Goal: Task Accomplishment & Management: Manage account settings

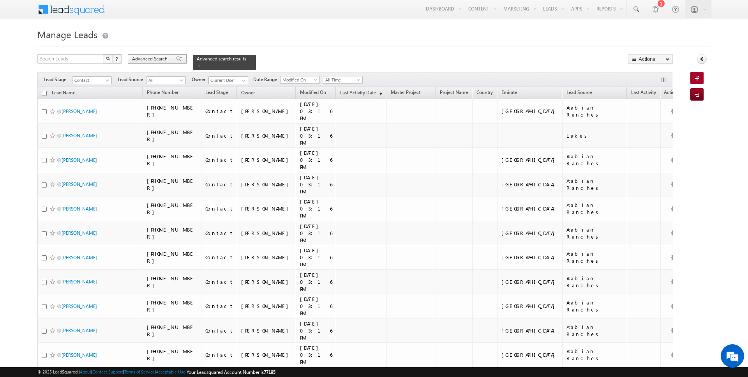
click at [145, 59] on span "Advanced Search" at bounding box center [151, 58] width 38 height 7
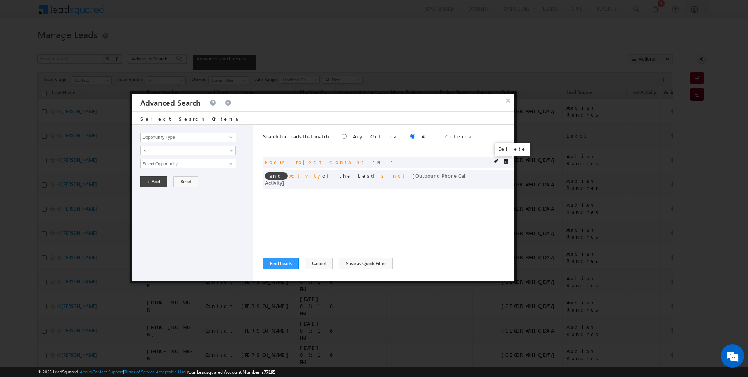
click at [508, 162] on span at bounding box center [505, 161] width 5 height 5
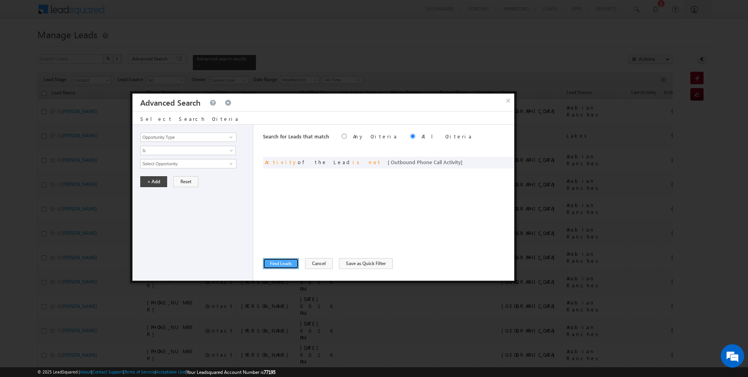
click at [282, 263] on button "Find Leads" at bounding box center [281, 263] width 36 height 11
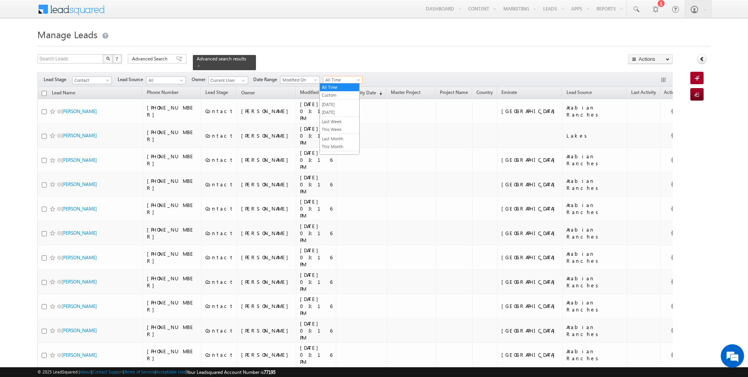
click at [334, 77] on span "All Time" at bounding box center [341, 79] width 37 height 7
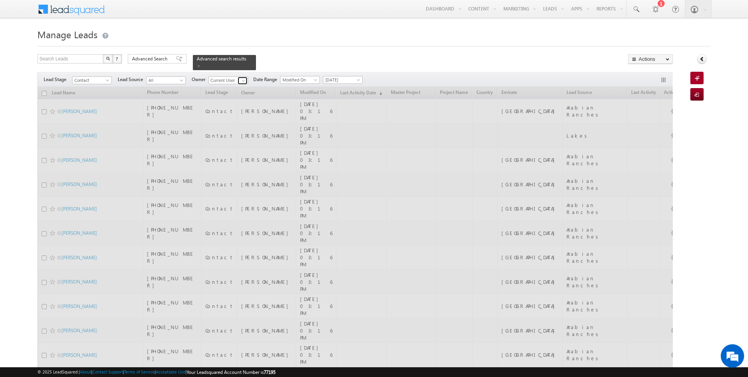
click at [241, 81] on span at bounding box center [243, 81] width 6 height 6
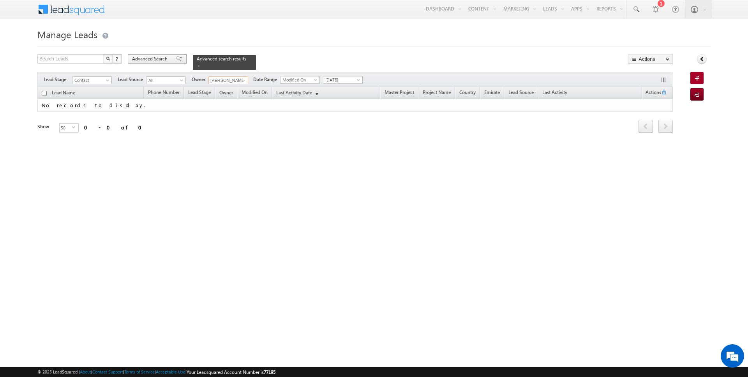
type input "Janamjay Sharma"
click at [176, 60] on span at bounding box center [179, 58] width 6 height 5
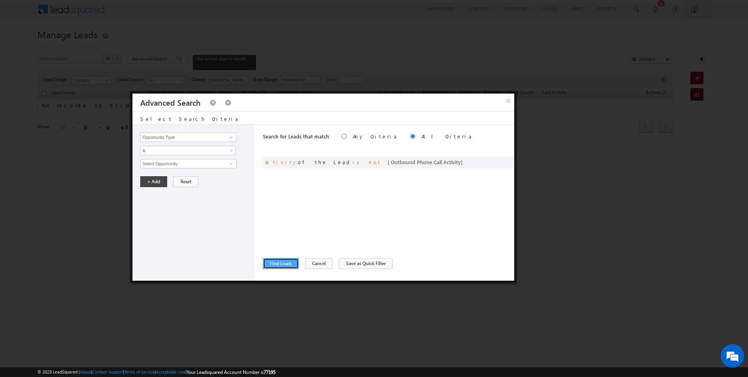
click at [272, 263] on button "Find Leads" at bounding box center [281, 263] width 36 height 11
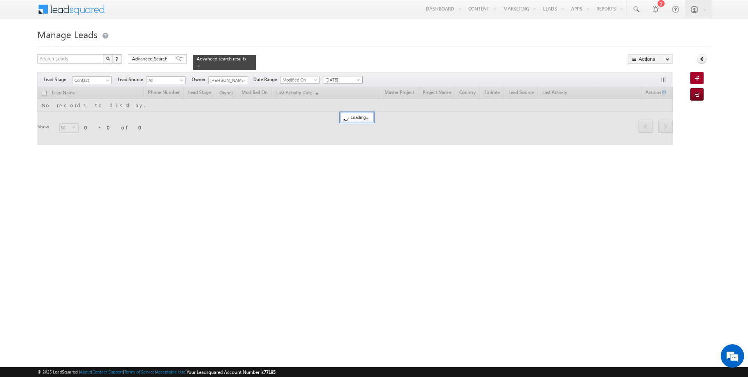
click at [327, 82] on span "[DATE]" at bounding box center [341, 79] width 37 height 7
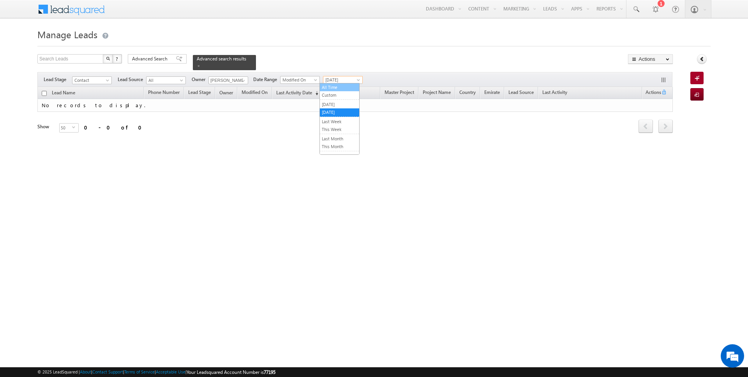
click at [327, 86] on link "All Time" at bounding box center [339, 87] width 39 height 7
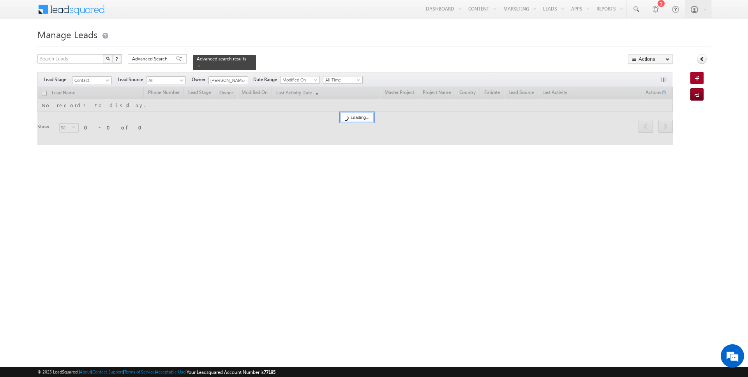
click at [327, 53] on form "Manage Leads Search Leads X ? 0 results found Advanced Search Advanced Search" at bounding box center [373, 90] width 673 height 129
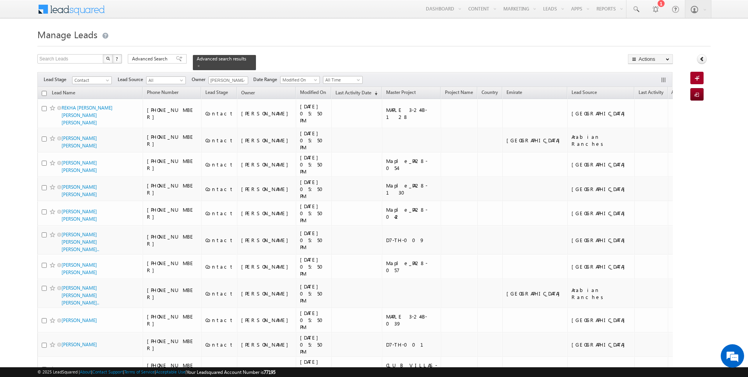
click at [44, 92] on input "checkbox" at bounding box center [44, 93] width 5 height 5
checkbox input "true"
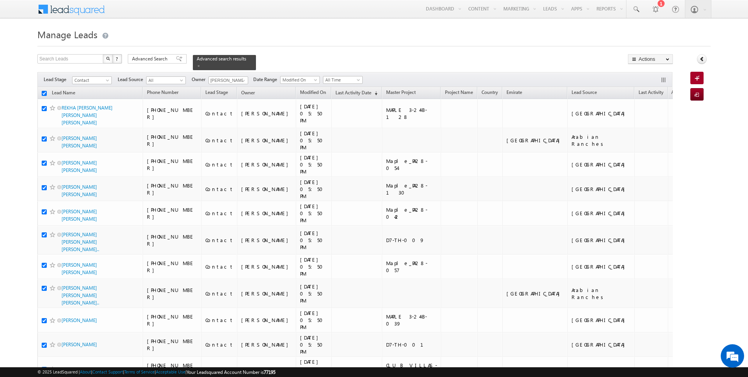
checkbox input "true"
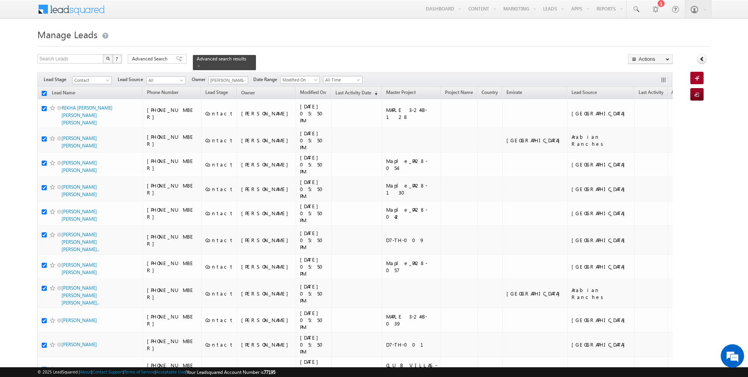
checkbox input "true"
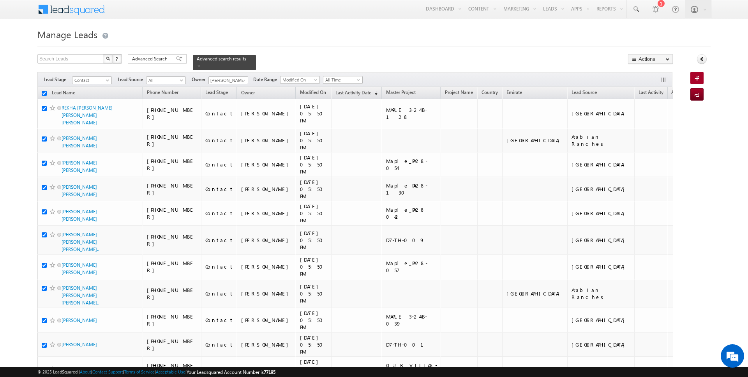
checkbox input "true"
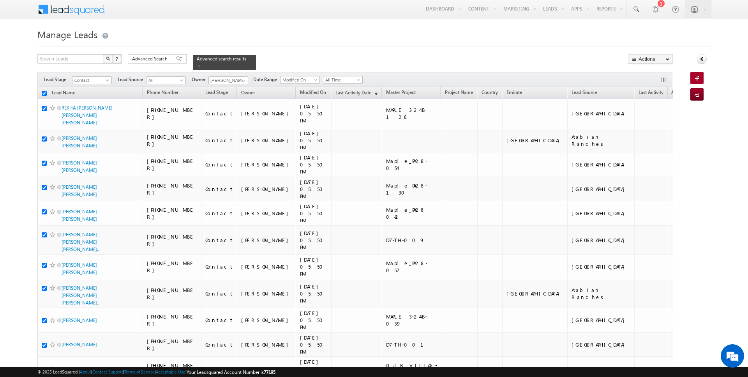
checkbox input "true"
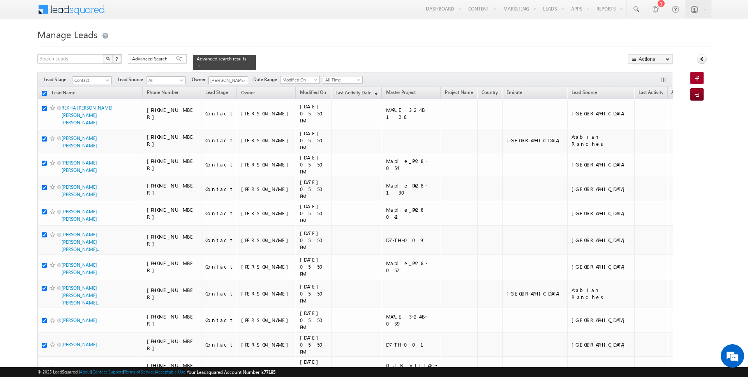
checkbox input "true"
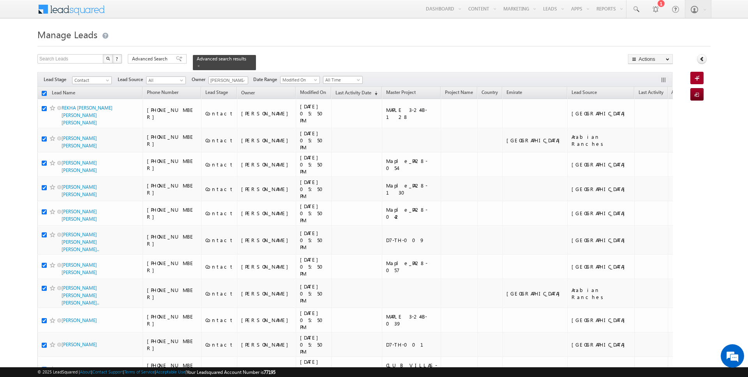
checkbox input "true"
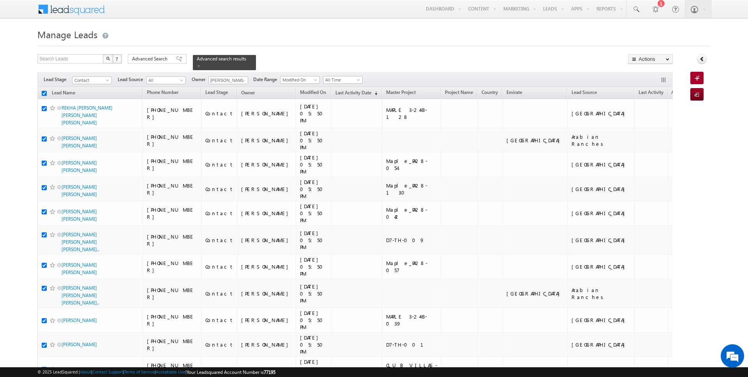
checkbox input "true"
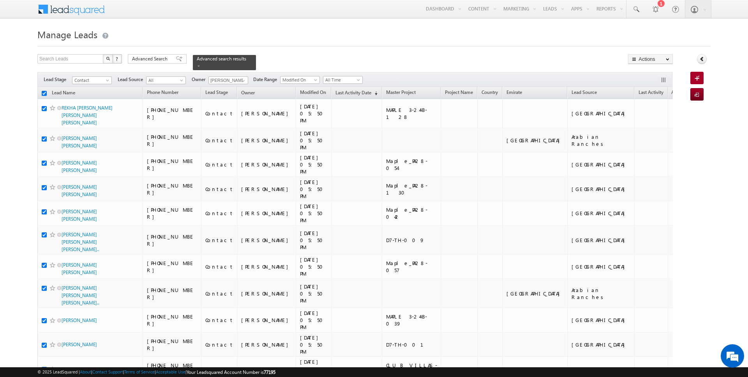
checkbox input "true"
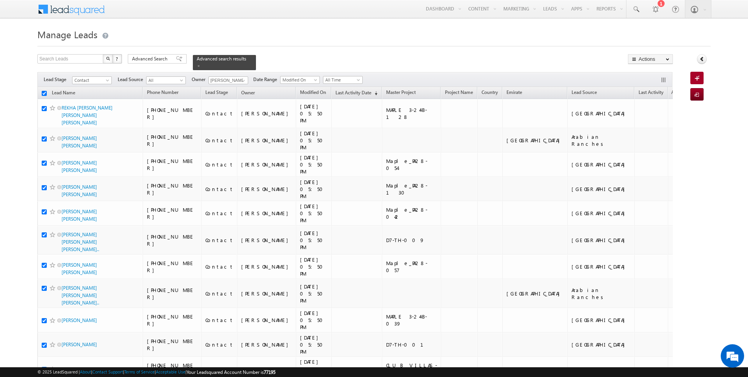
checkbox input "true"
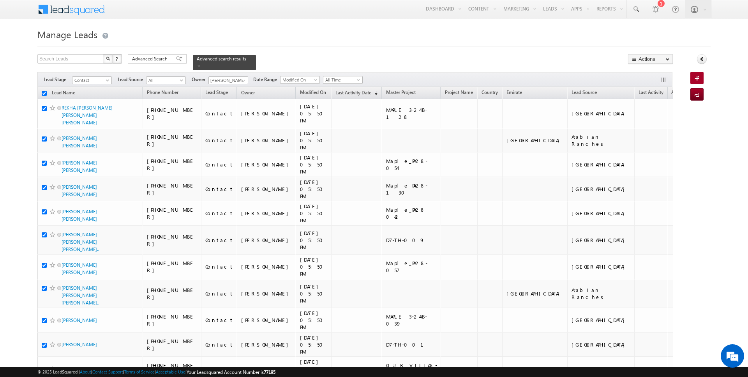
checkbox input "true"
click at [647, 120] on link "Add Opportunity" at bounding box center [650, 116] width 44 height 9
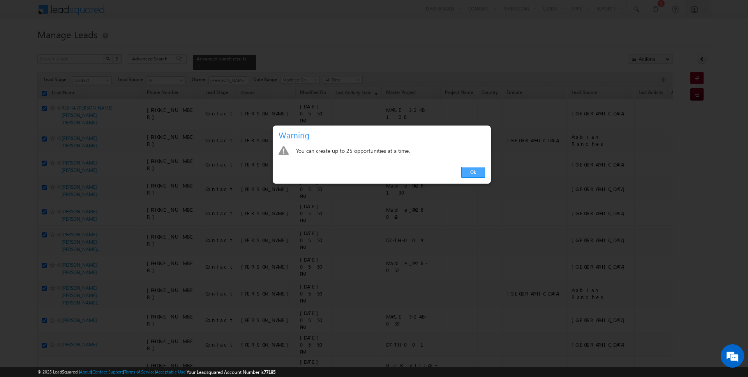
click at [478, 175] on link "Ok" at bounding box center [473, 172] width 24 height 11
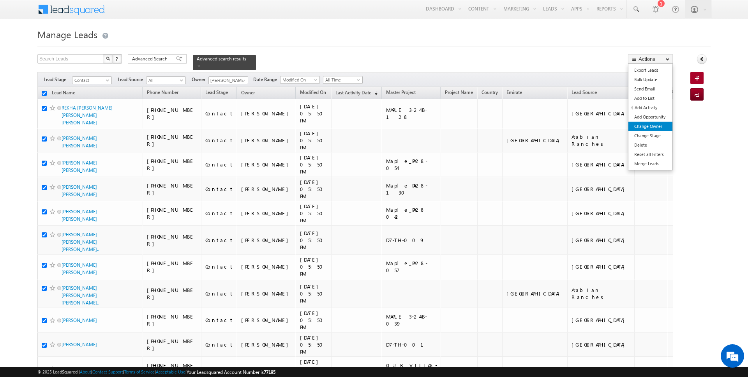
click at [647, 126] on link "Change Owner" at bounding box center [650, 126] width 44 height 9
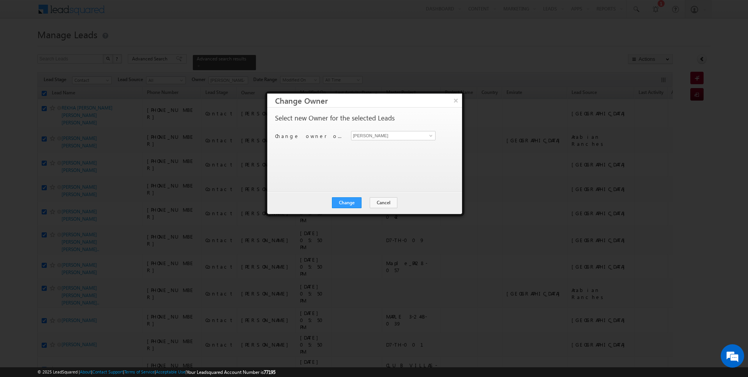
click at [414, 130] on div "Select new Owner for the selected Leads Change owner of 50 leads to Rajender Ra…" at bounding box center [364, 146] width 178 height 62
click at [404, 135] on input "[PERSON_NAME]" at bounding box center [393, 135] width 85 height 9
type input "Janamjay Sharma"
click at [344, 199] on button "Change" at bounding box center [347, 202] width 30 height 11
click at [371, 198] on button "Close" at bounding box center [365, 202] width 25 height 11
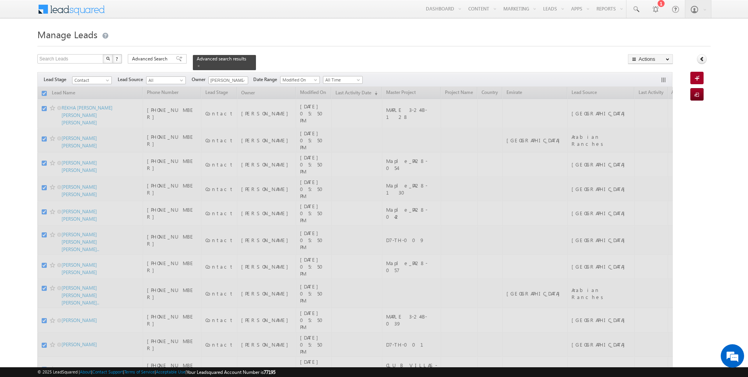
checkbox input "false"
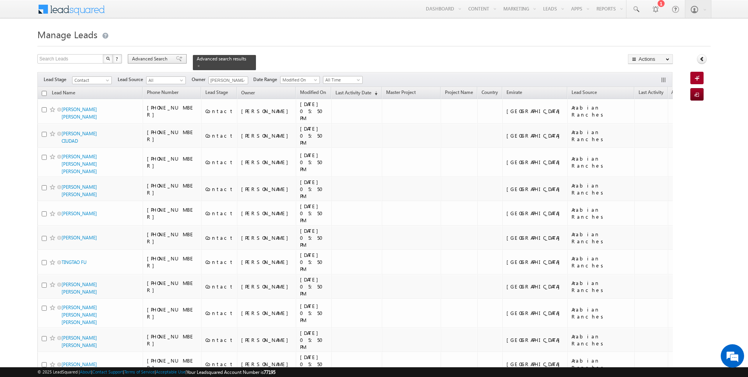
click at [158, 62] on span "Advanced Search" at bounding box center [151, 58] width 38 height 7
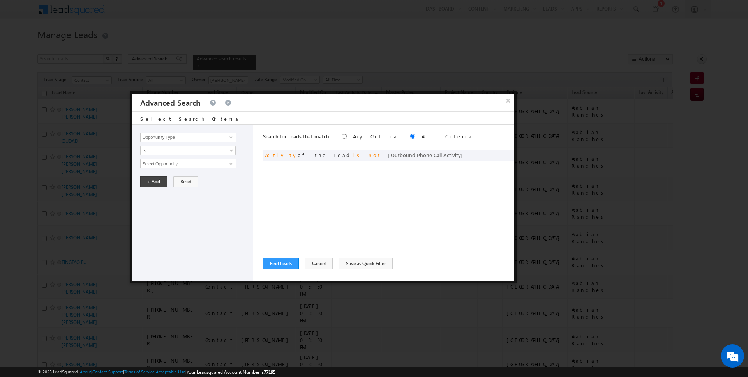
click at [202, 132] on div "Opportunity Type Lead Activity Task Sales Group Prospect Id Address 1 Address 2…" at bounding box center [192, 203] width 121 height 156
click at [194, 134] on input "Opportunity Type" at bounding box center [188, 136] width 96 height 9
click at [170, 154] on link "Focus Project" at bounding box center [188, 152] width 96 height 9
type input "Focus Project"
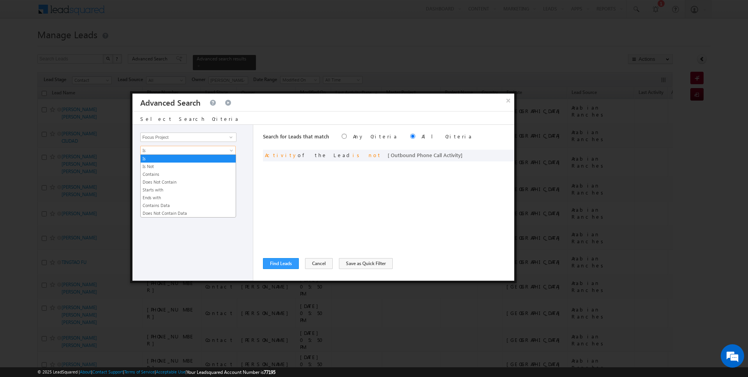
click at [163, 153] on link "Is" at bounding box center [187, 150] width 95 height 9
click at [159, 178] on link "Does Not Contain" at bounding box center [188, 181] width 95 height 7
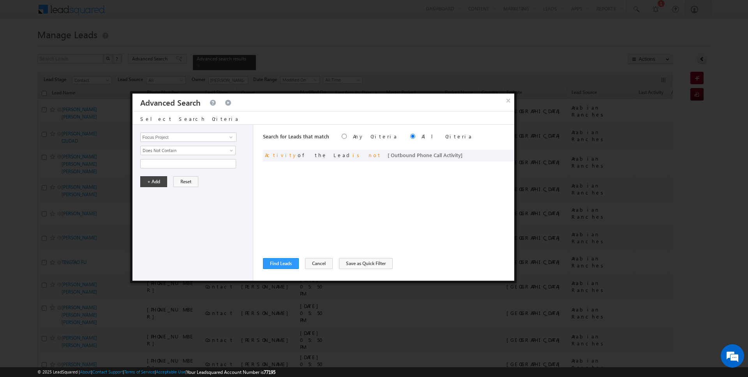
click at [165, 144] on div "Opportunity Type Lead Activity Task Sales Group Prospect Id Address 1 Address 2…" at bounding box center [192, 203] width 121 height 156
click at [165, 147] on span "Does Not Contain" at bounding box center [183, 150] width 85 height 7
click at [164, 171] on link "Contains" at bounding box center [188, 174] width 95 height 7
click at [165, 159] on input "text" at bounding box center [188, 163] width 96 height 9
type input "P1"
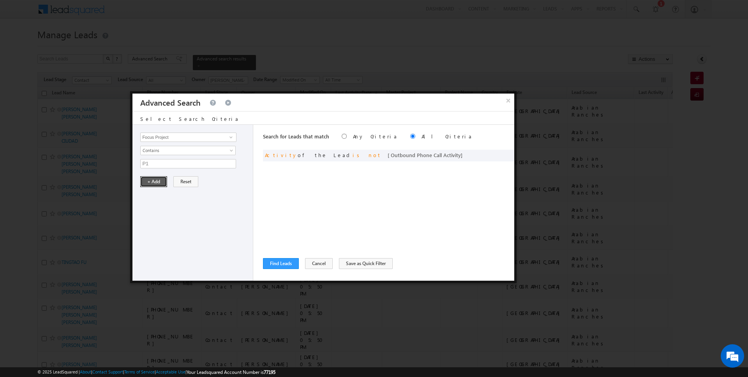
click at [149, 183] on button "+ Add" at bounding box center [153, 181] width 27 height 11
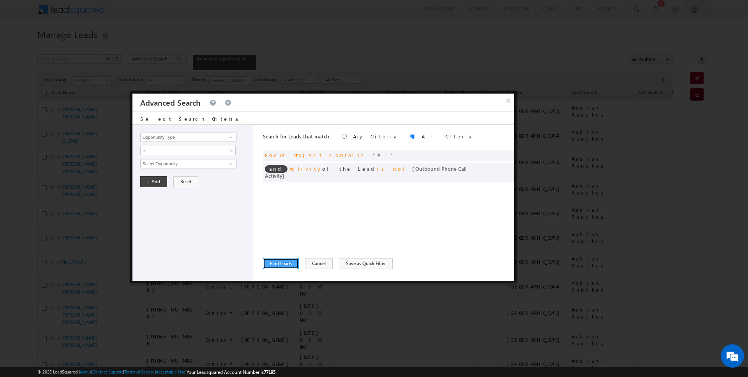
click at [282, 264] on button "Find Leads" at bounding box center [281, 263] width 36 height 11
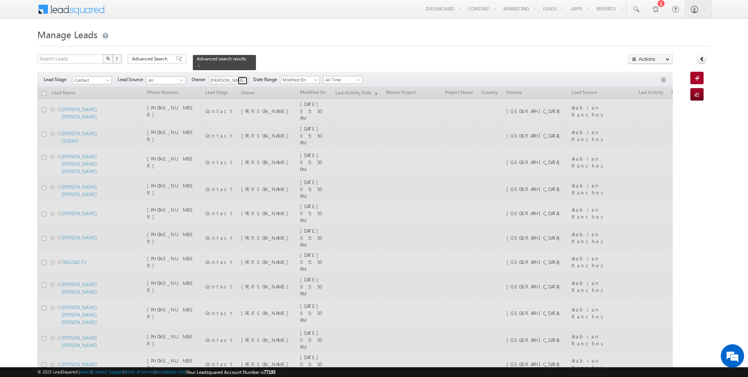
click at [243, 78] on span at bounding box center [243, 81] width 6 height 6
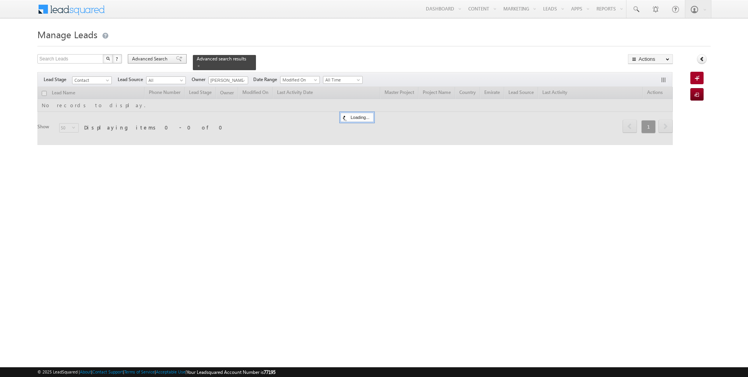
click at [151, 56] on span "Advanced Search" at bounding box center [151, 58] width 38 height 7
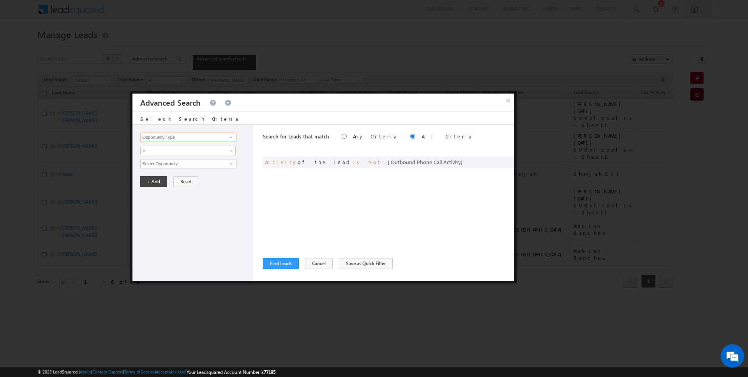
click at [181, 138] on input "Opportunity Type" at bounding box center [188, 136] width 96 height 9
click at [176, 155] on link "Focus Project" at bounding box center [188, 152] width 96 height 9
type input "Focus Project"
click at [168, 154] on div "Opportunity Type Lead Activity Task Sales Group Prospect Id Address 1 Address 2…" at bounding box center [192, 203] width 121 height 156
click at [164, 148] on span "Is" at bounding box center [183, 150] width 85 height 7
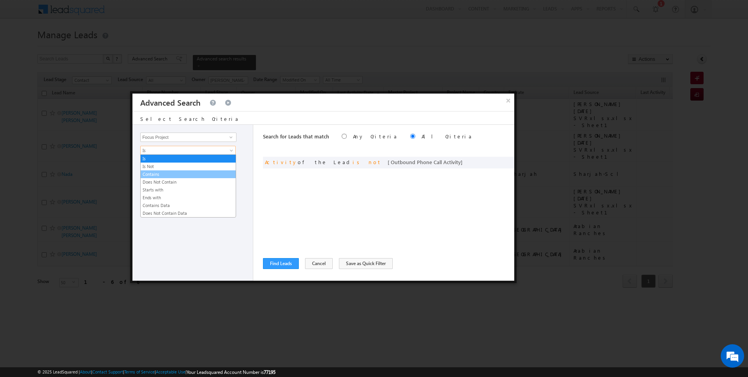
click at [157, 175] on link "Contains" at bounding box center [188, 174] width 95 height 7
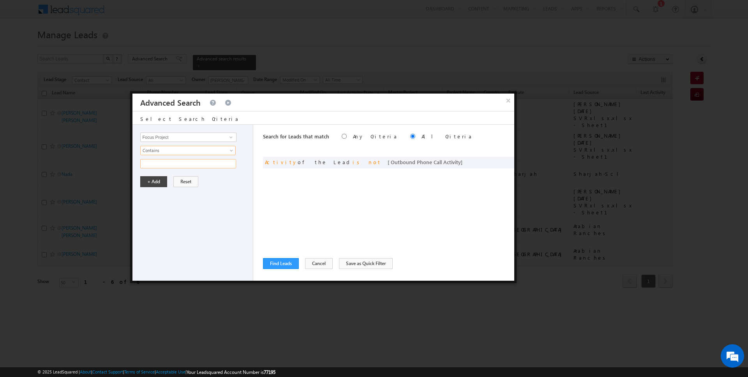
click at [157, 162] on input "text" at bounding box center [188, 163] width 96 height 9
type input "P1"
click at [149, 180] on button "+ Add" at bounding box center [153, 181] width 27 height 11
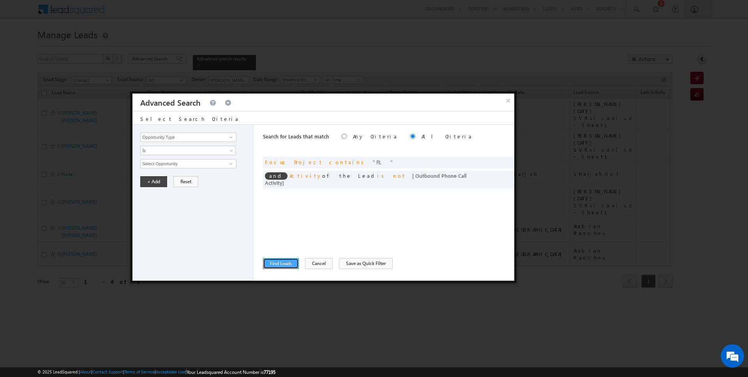
click at [266, 265] on button "Find Leads" at bounding box center [281, 263] width 36 height 11
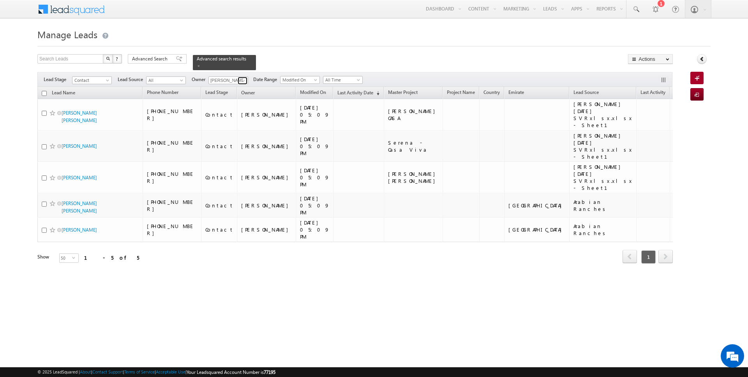
click at [244, 79] on span at bounding box center [243, 81] width 6 height 6
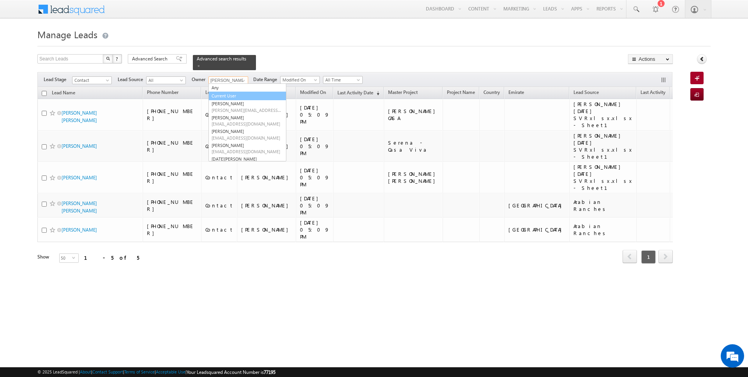
type input "Current User"
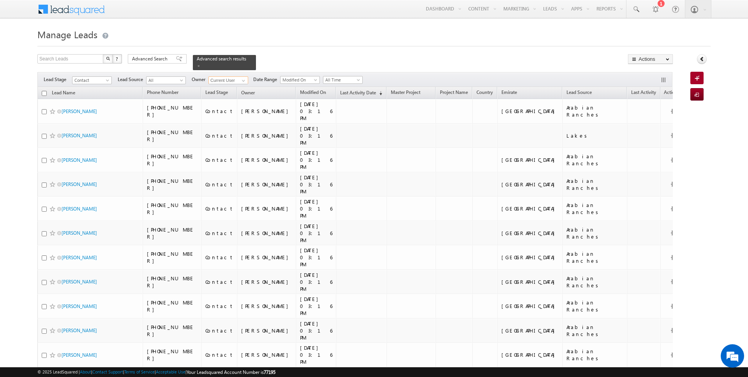
click at [44, 93] on input "checkbox" at bounding box center [44, 93] width 5 height 5
checkbox input "true"
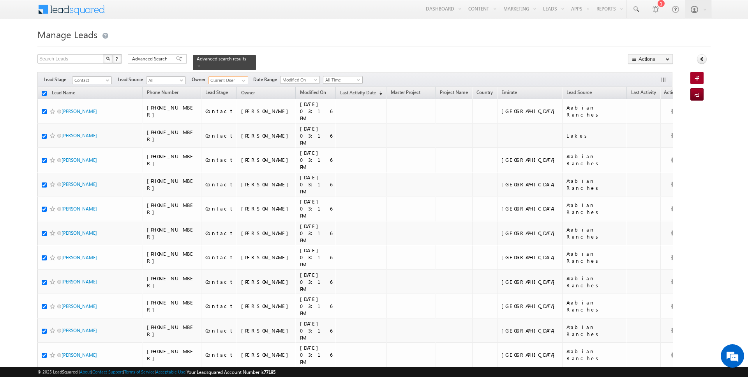
checkbox input "true"
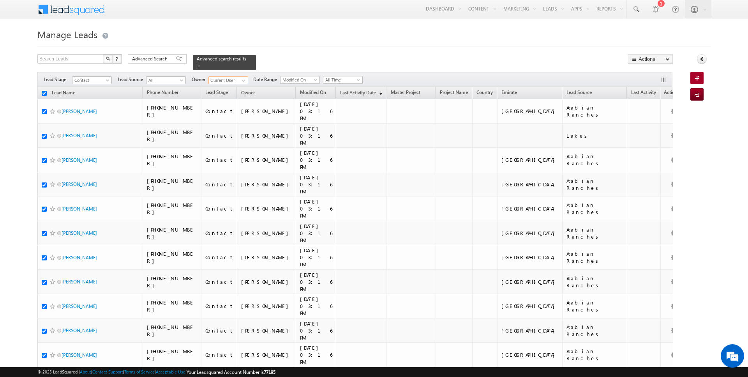
checkbox input "true"
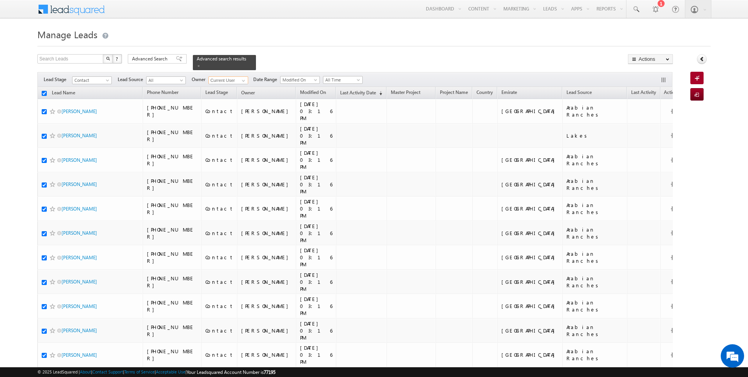
checkbox input "true"
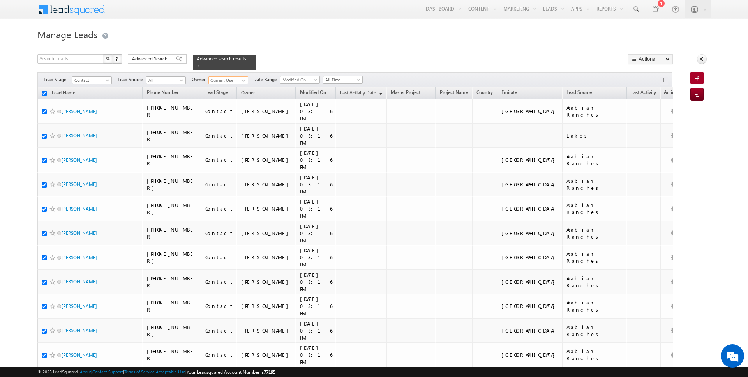
checkbox input "true"
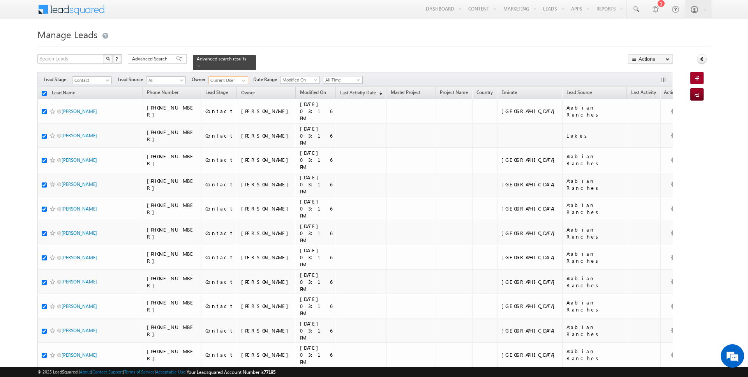
checkbox input "true"
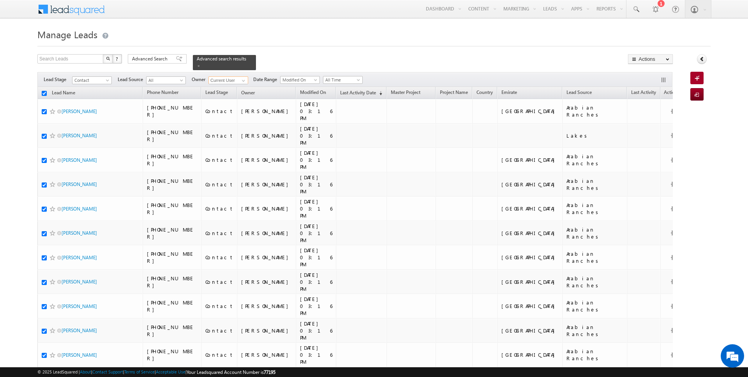
checkbox input "true"
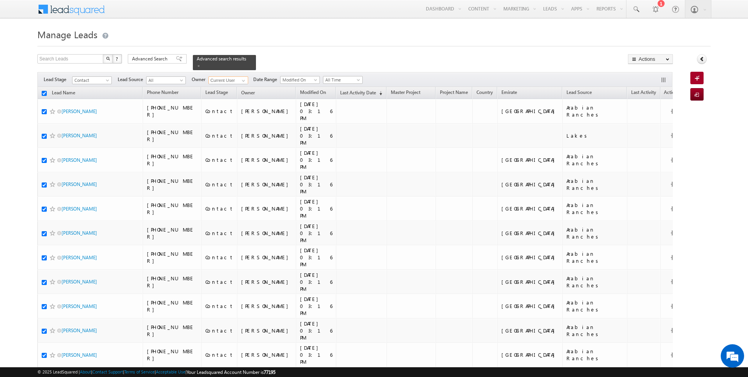
checkbox input "true"
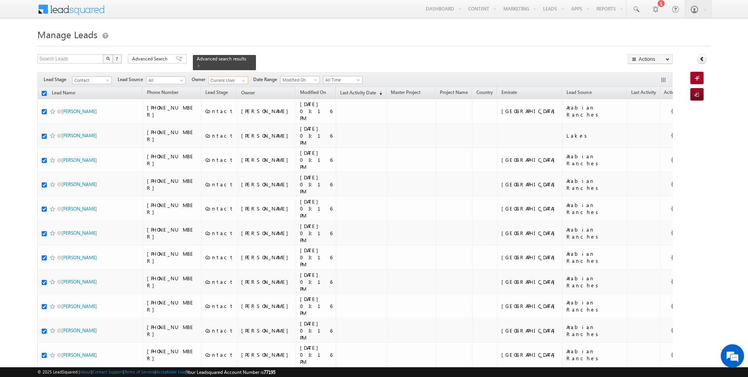
checkbox input "true"
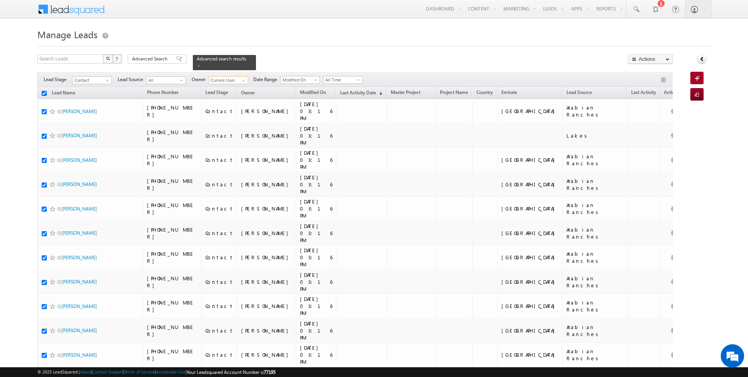
checkbox input "true"
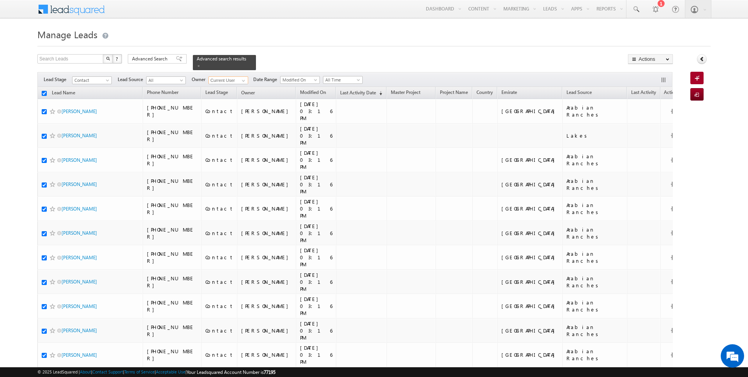
checkbox input "true"
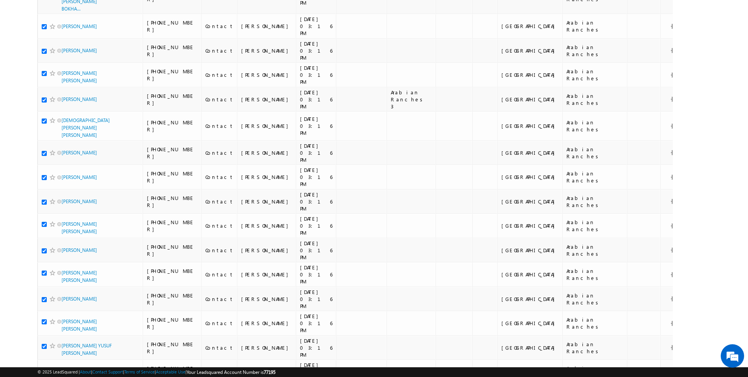
scroll to position [708, 0]
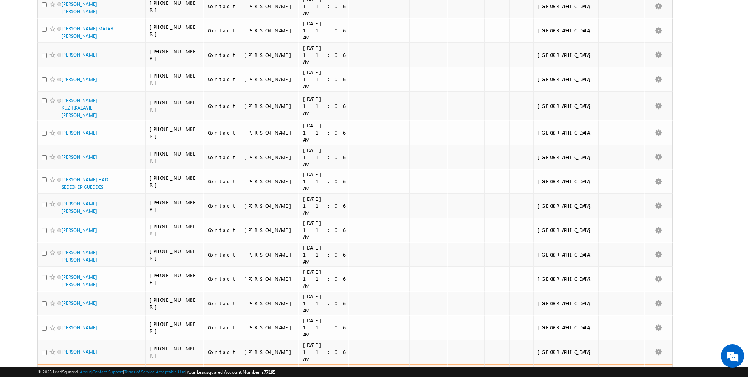
scroll to position [0, 0]
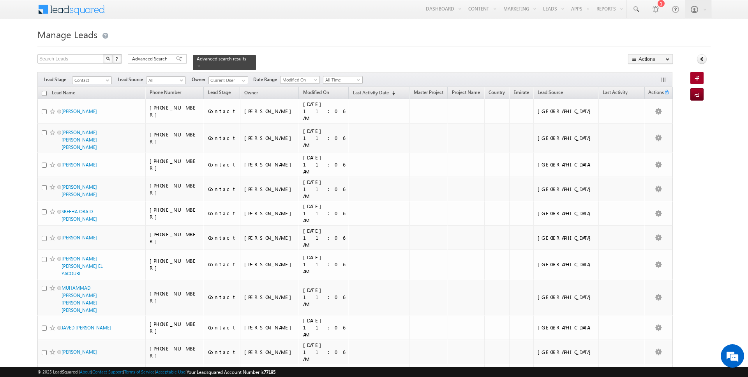
click at [44, 92] on input "checkbox" at bounding box center [44, 93] width 5 height 5
checkbox input "true"
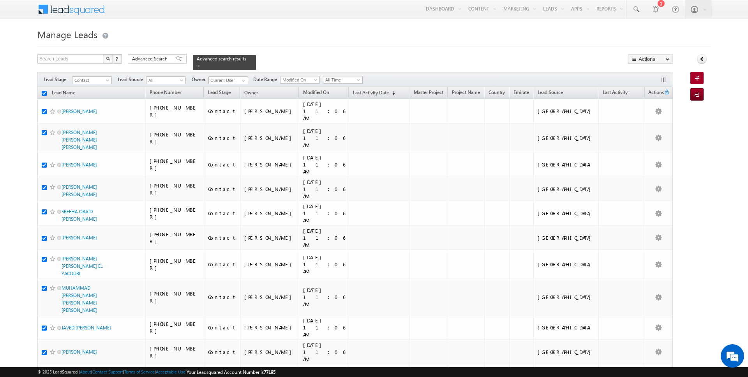
checkbox input "true"
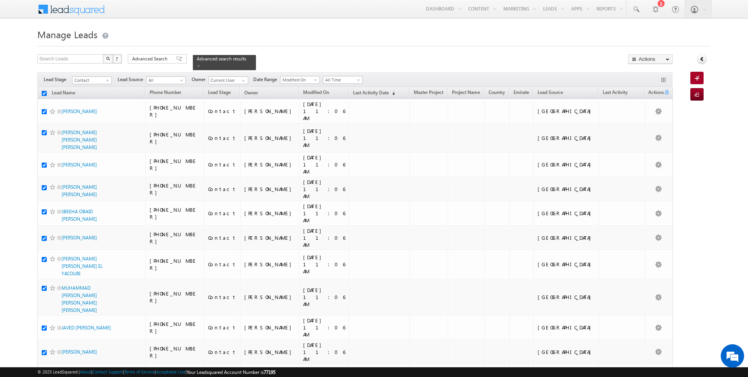
checkbox input "true"
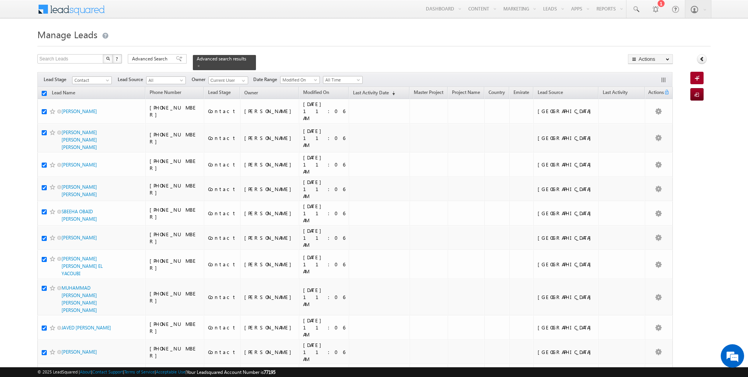
checkbox input "true"
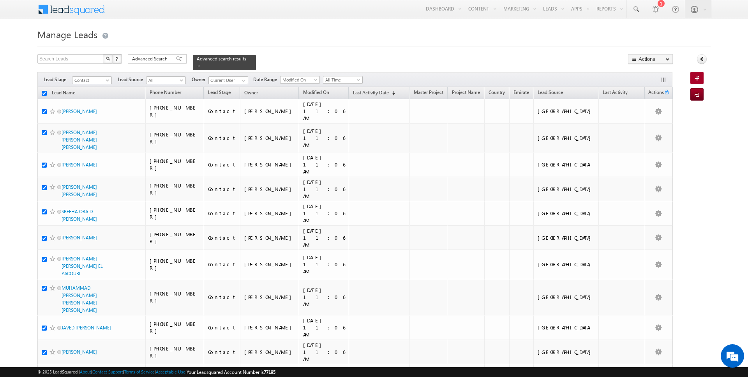
checkbox input "true"
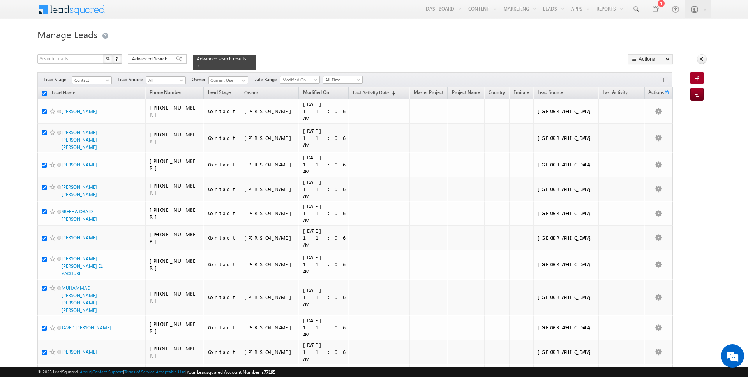
checkbox input "true"
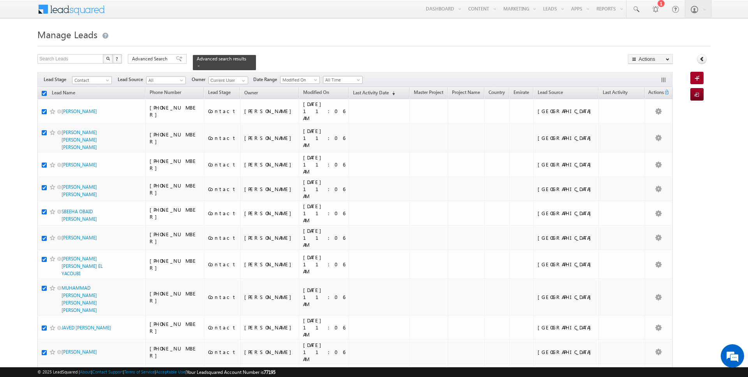
checkbox input "true"
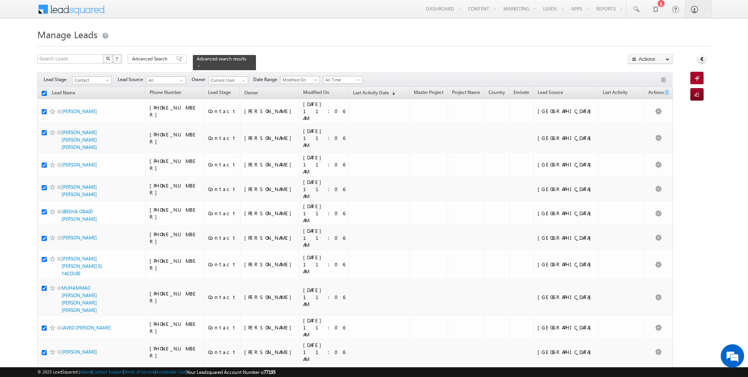
checkbox input "true"
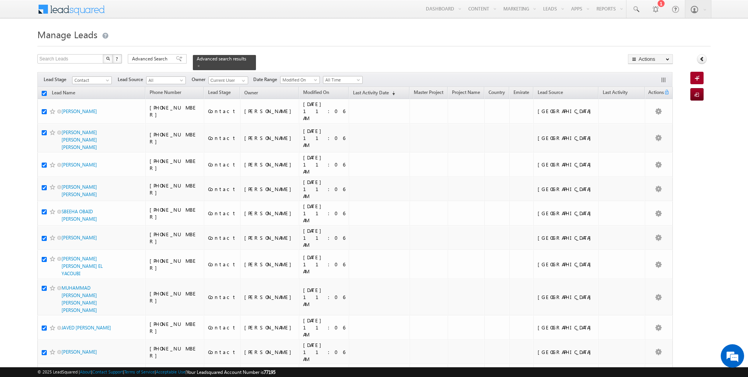
checkbox input "true"
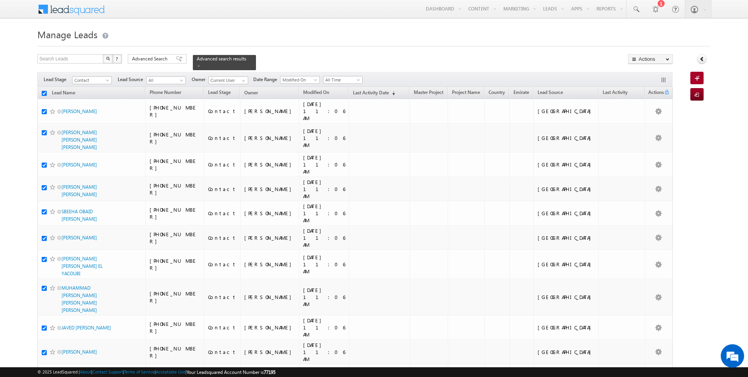
checkbox input "true"
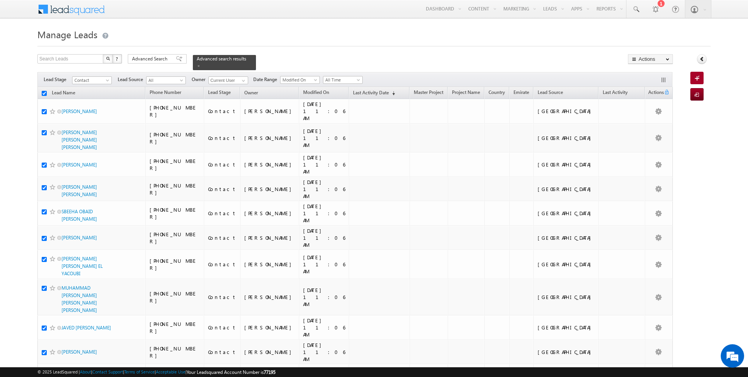
checkbox input "true"
click at [648, 126] on link "Change Owner" at bounding box center [650, 126] width 44 height 9
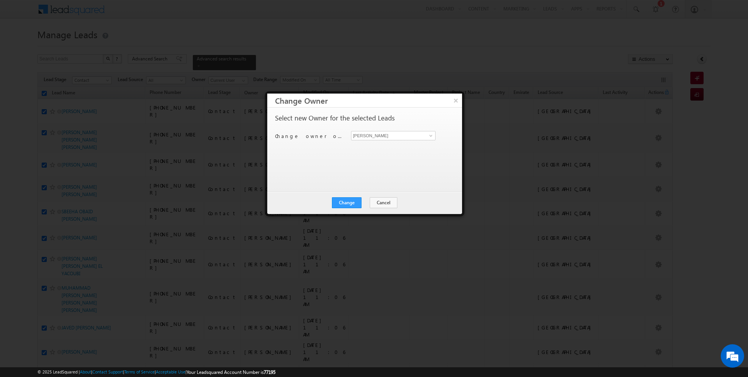
click at [376, 208] on div "Change Cancel Close" at bounding box center [364, 202] width 195 height 23
click at [380, 199] on button "Cancel" at bounding box center [384, 202] width 28 height 11
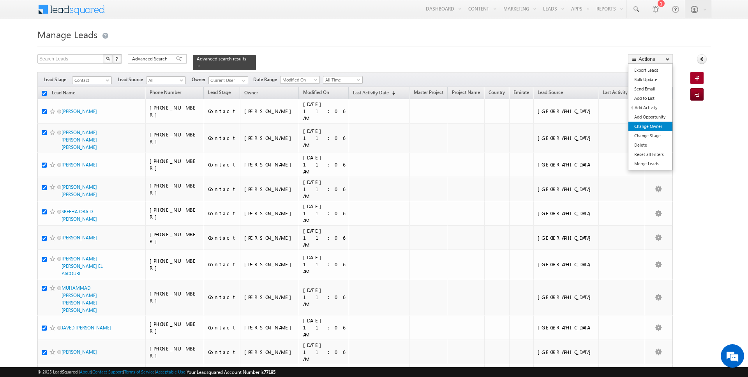
click at [646, 124] on link "Change Owner" at bounding box center [650, 126] width 44 height 9
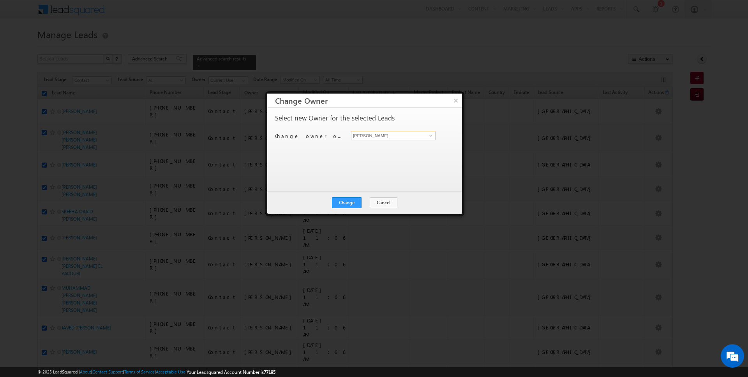
click at [393, 136] on input "[PERSON_NAME]" at bounding box center [393, 135] width 85 height 9
type input "Siddharth Gambhir"
click at [355, 205] on button "Change" at bounding box center [347, 202] width 30 height 11
click at [364, 205] on button "Close" at bounding box center [365, 202] width 25 height 11
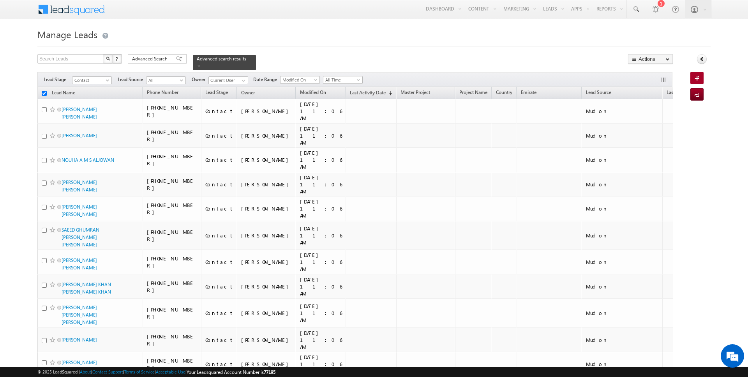
checkbox input "false"
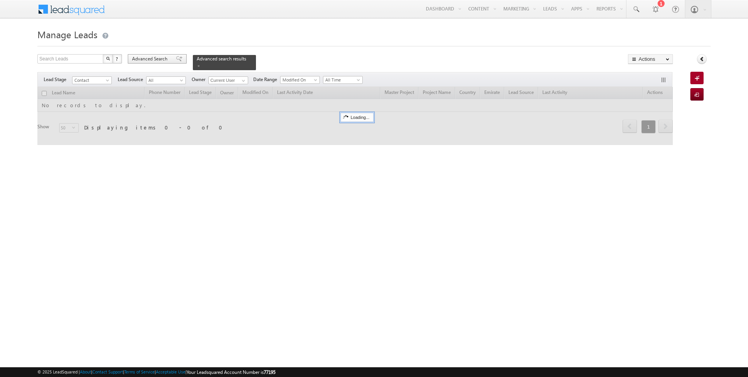
click at [155, 60] on span "Advanced Search" at bounding box center [151, 58] width 38 height 7
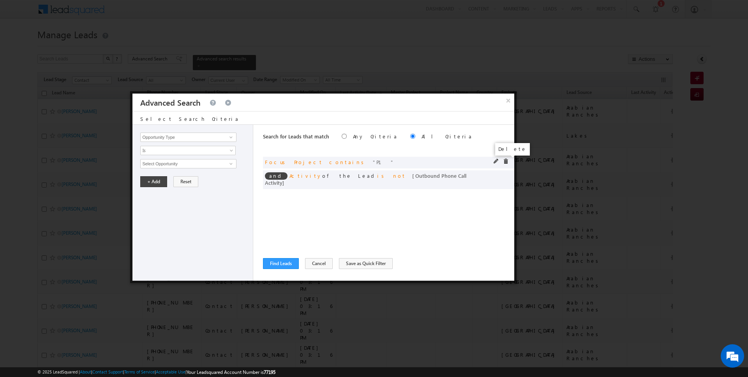
click at [507, 160] on span at bounding box center [505, 161] width 5 height 5
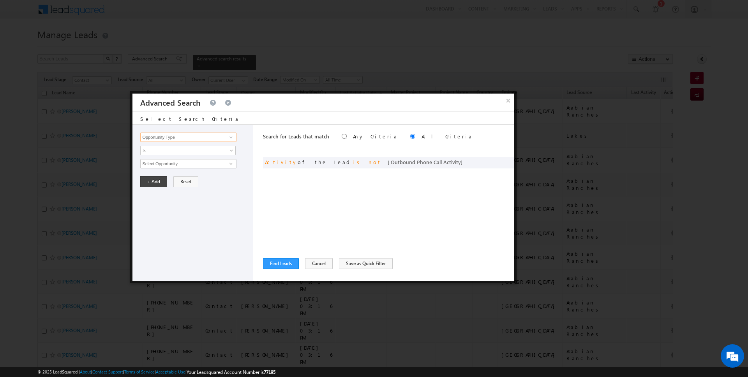
click at [181, 141] on input "Opportunity Type" at bounding box center [188, 136] width 96 height 9
type input "Lead Source"
click at [169, 152] on span "Is" at bounding box center [183, 150] width 85 height 7
click at [162, 155] on link "Is" at bounding box center [188, 158] width 95 height 7
click at [162, 161] on span "None Selected" at bounding box center [185, 163] width 88 height 9
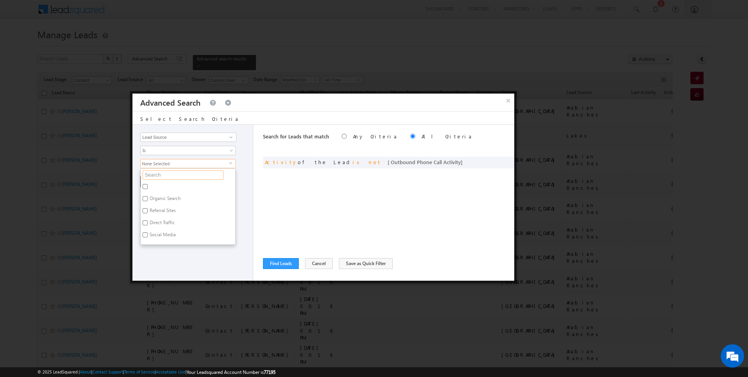
click at [162, 177] on input "text" at bounding box center [183, 174] width 81 height 9
type input "scl"
click at [159, 223] on label "Sharjah-Scl" at bounding box center [161, 224] width 40 height 12
click at [148, 223] on input "Sharjah-Scl" at bounding box center [145, 222] width 5 height 5
checkbox input "true"
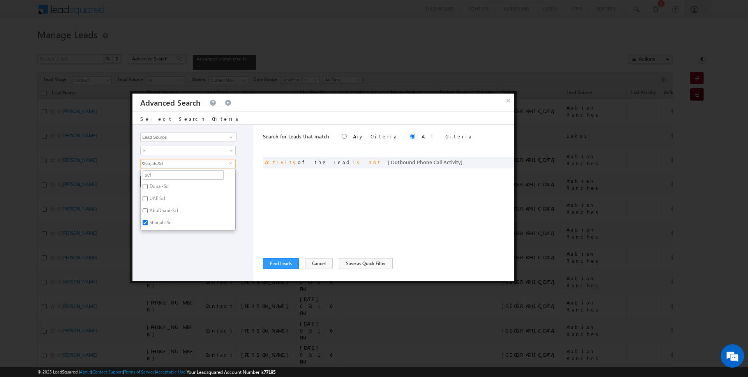
click at [159, 248] on div "Opportunity Type Lead Activity Task Sales Group Prospect Id Address 1 Address 2…" at bounding box center [192, 203] width 121 height 156
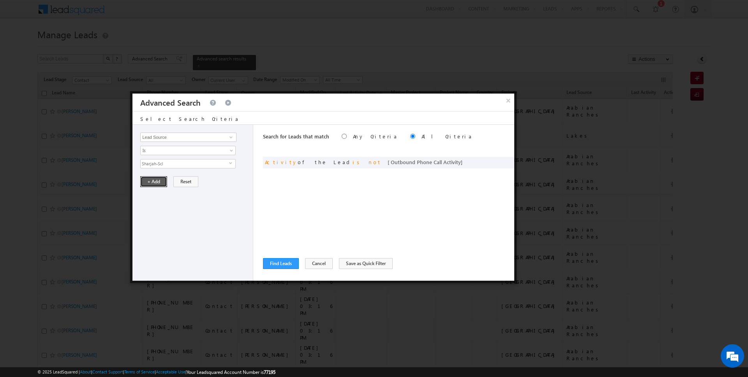
click at [151, 181] on button "+ Add" at bounding box center [153, 181] width 27 height 11
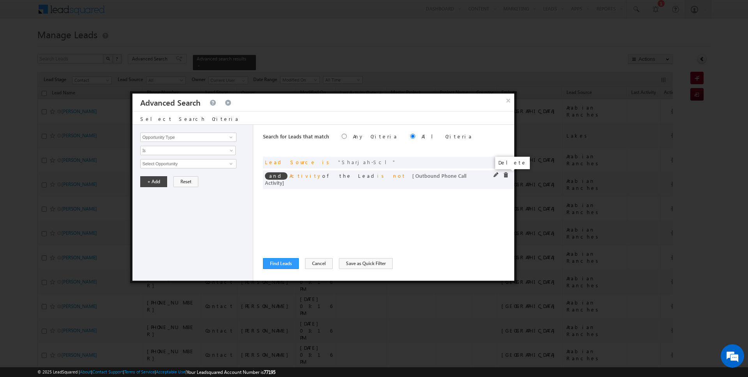
click at [507, 175] on span at bounding box center [505, 174] width 5 height 5
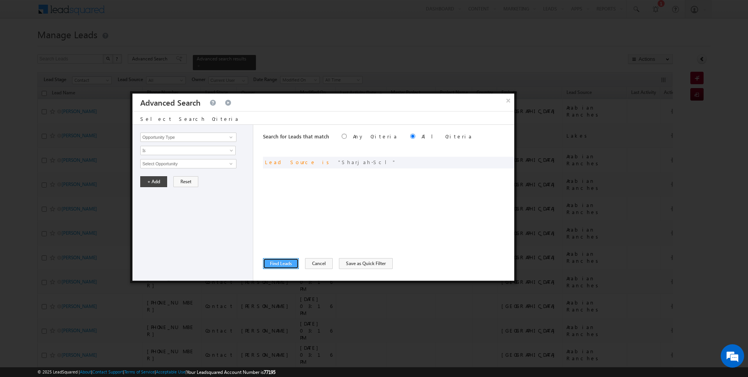
click at [273, 265] on button "Find Leads" at bounding box center [281, 263] width 36 height 11
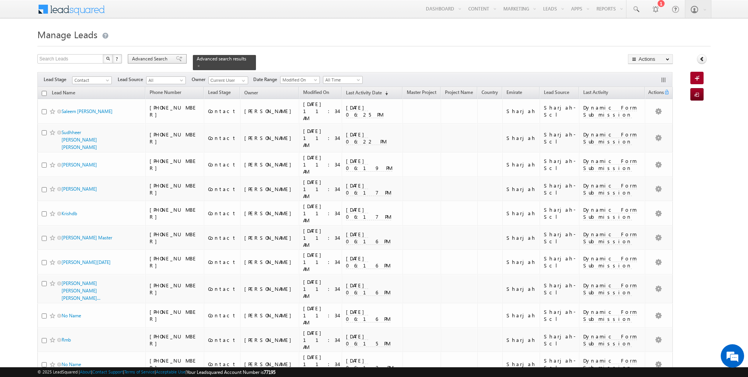
click at [144, 57] on span "Advanced Search" at bounding box center [151, 58] width 38 height 7
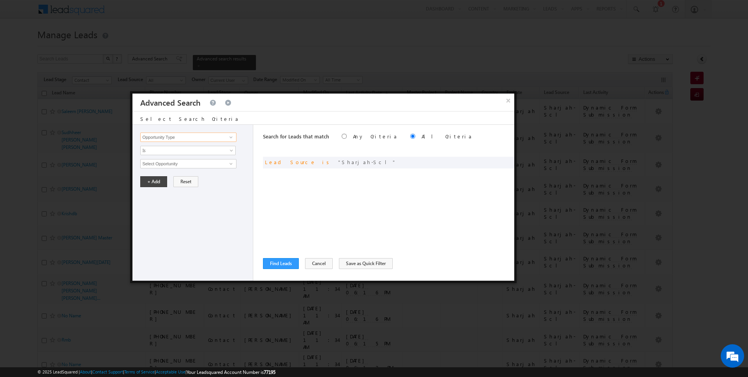
click at [184, 140] on input "Opportunity Type" at bounding box center [188, 136] width 96 height 9
type input "Lead Activity"
click at [180, 148] on span "Is" at bounding box center [183, 150] width 85 height 7
click at [171, 167] on link "Is Not" at bounding box center [188, 166] width 95 height 7
click at [171, 166] on input "Select Activity" at bounding box center [188, 163] width 96 height 9
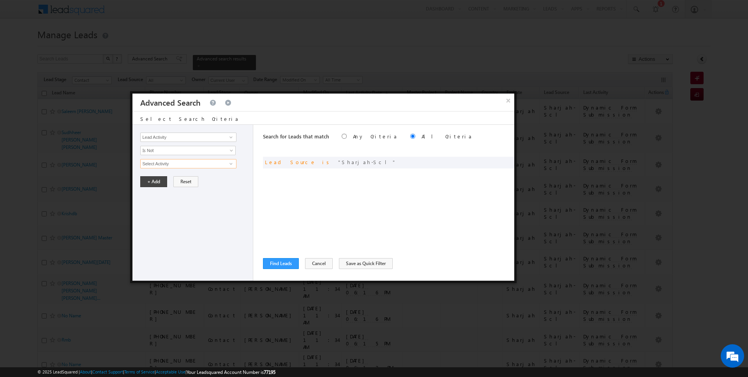
type input "i"
type input "6. Not Interested"
click at [155, 216] on div "Opportunity Type Lead Activity Task Sales Group Prospect Id Address 1 Address 2…" at bounding box center [192, 203] width 121 height 156
click at [155, 205] on button "+ Add" at bounding box center [153, 208] width 27 height 11
click at [166, 133] on input "Opportunity Type" at bounding box center [188, 136] width 96 height 9
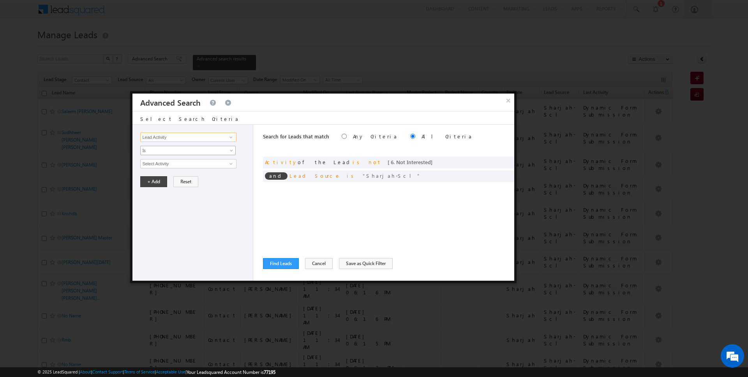
type input "Lead Activity"
click at [167, 149] on span "Is" at bounding box center [183, 150] width 85 height 7
click at [166, 165] on link "Is Not" at bounding box center [188, 166] width 95 height 7
click at [166, 165] on input "Select Activity" at bounding box center [188, 163] width 96 height 9
type input "7. Junk / Not Reachable / Invalid"
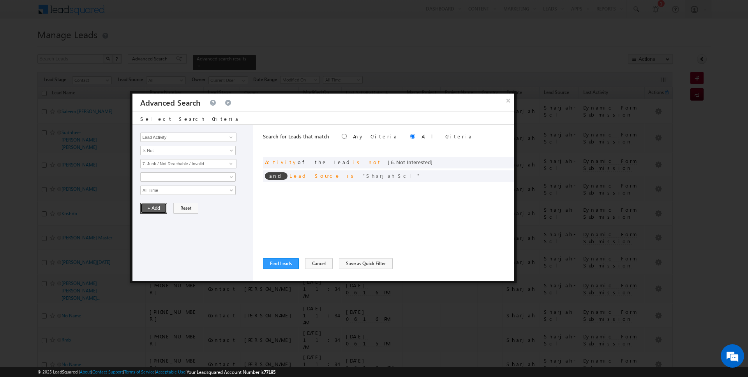
click at [148, 208] on button "+ Add" at bounding box center [153, 208] width 27 height 11
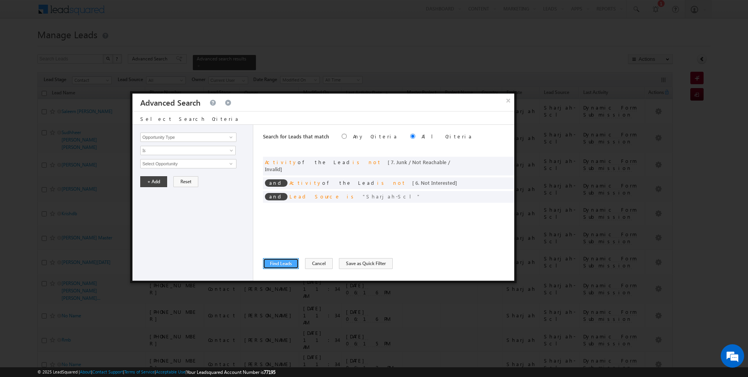
click at [274, 263] on button "Find Leads" at bounding box center [281, 263] width 36 height 11
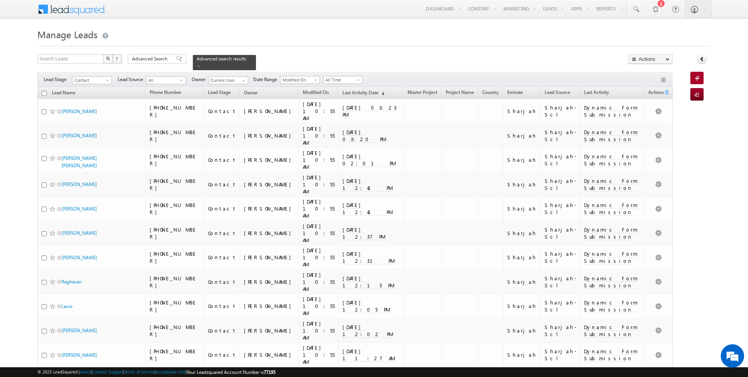
click at [44, 94] on input "checkbox" at bounding box center [44, 93] width 5 height 5
checkbox input "true"
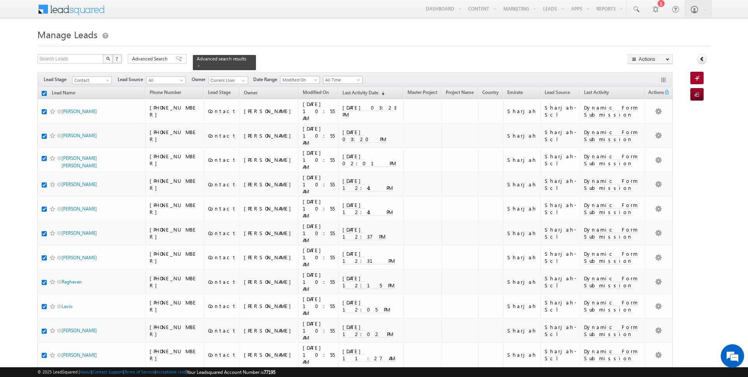
checkbox input "true"
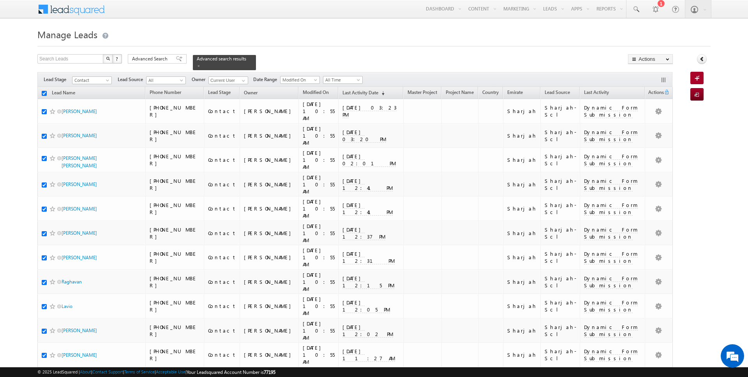
checkbox input "true"
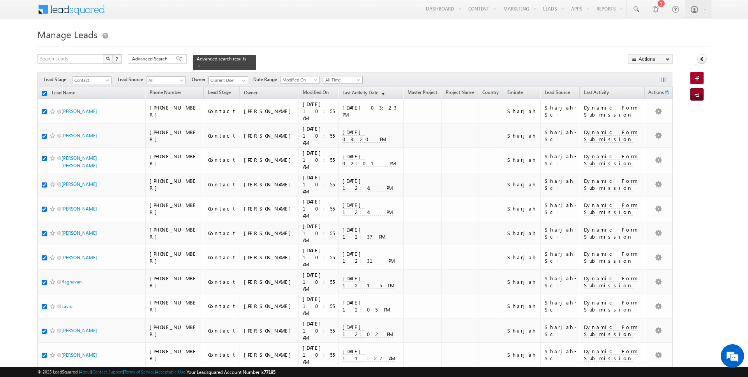
checkbox input "true"
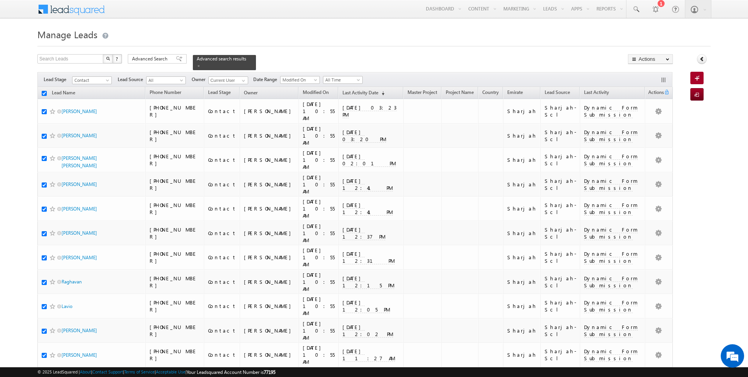
checkbox input "true"
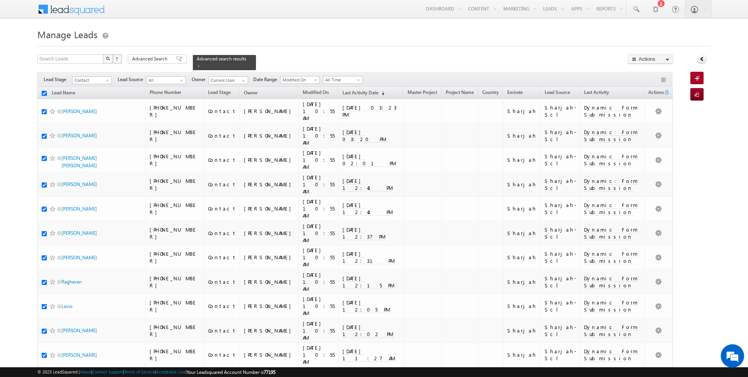
checkbox input "true"
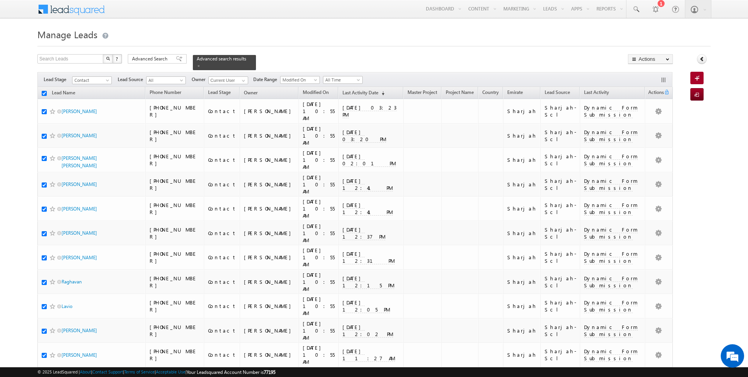
checkbox input "true"
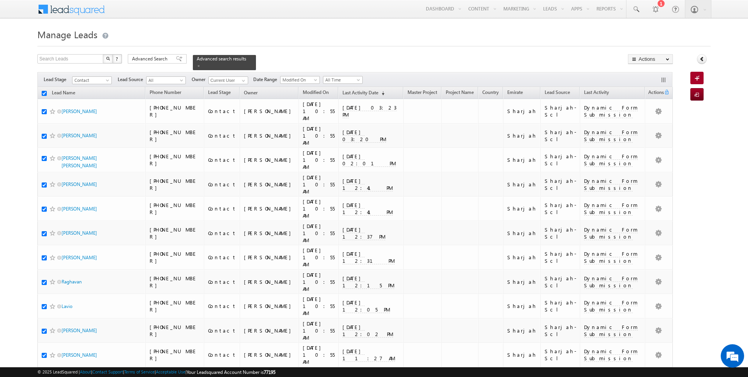
checkbox input "true"
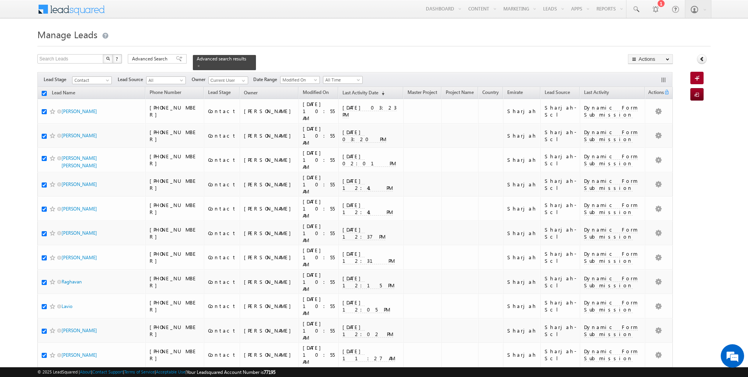
checkbox input "true"
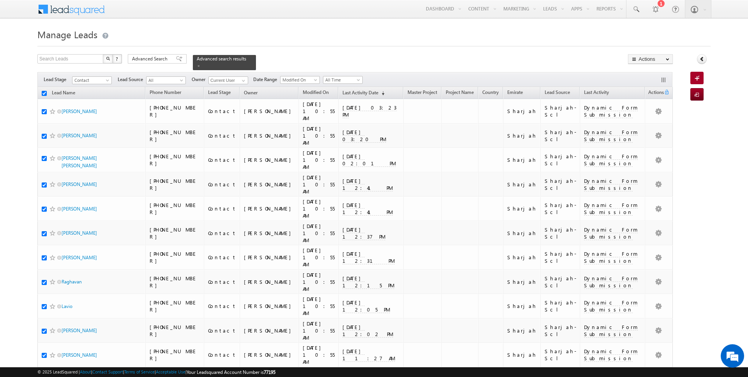
checkbox input "true"
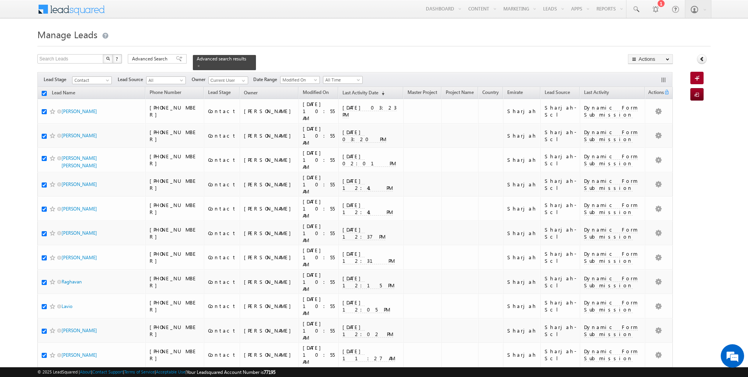
checkbox input "true"
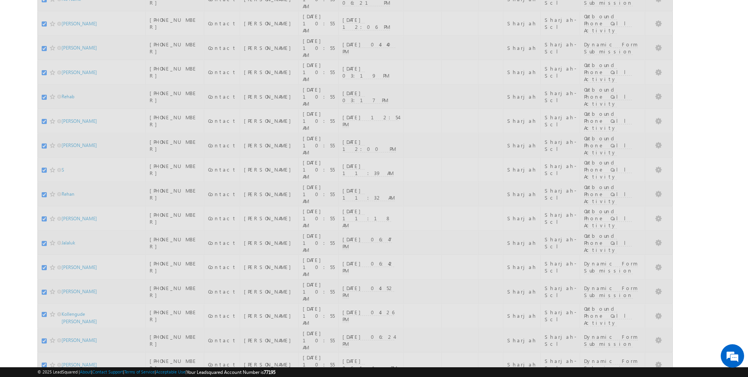
scroll to position [0, 0]
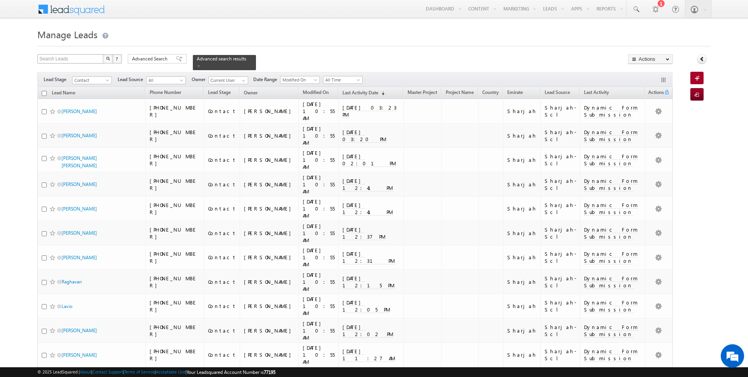
click at [43, 93] on input "checkbox" at bounding box center [44, 93] width 5 height 5
checkbox input "true"
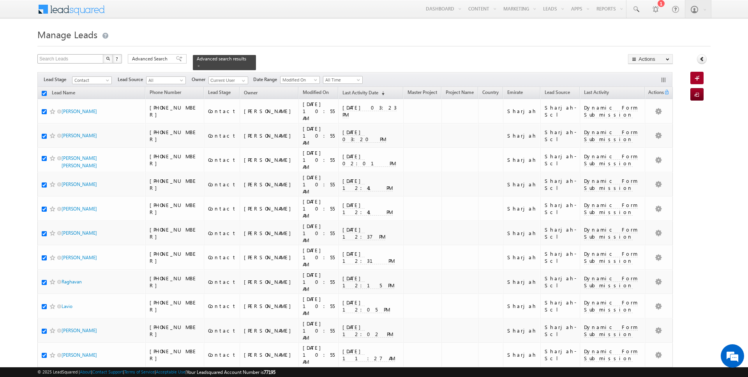
checkbox input "true"
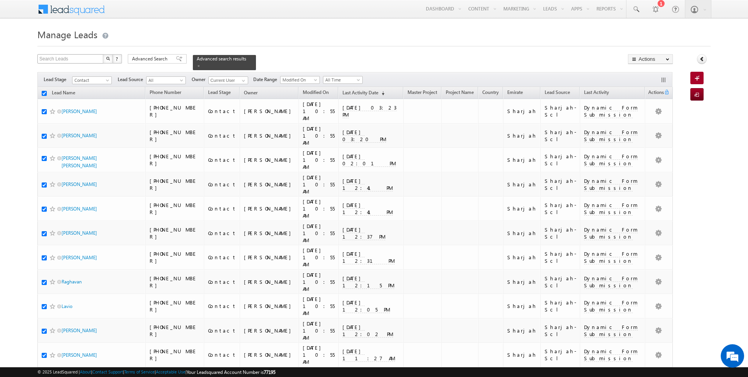
checkbox input "true"
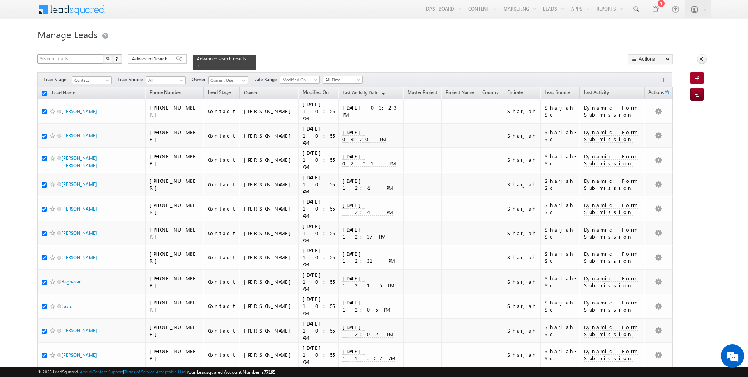
checkbox input "true"
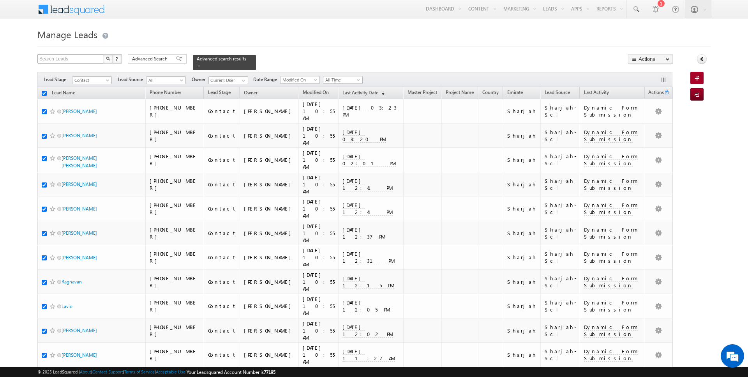
checkbox input "true"
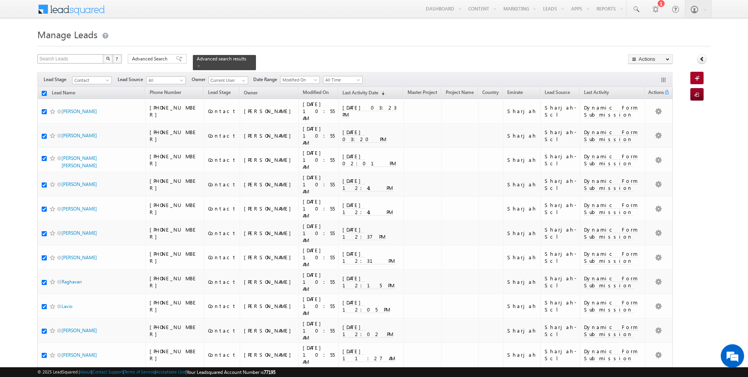
checkbox input "true"
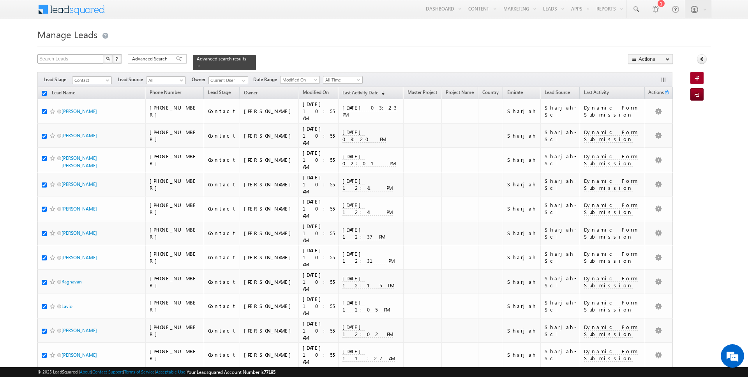
checkbox input "true"
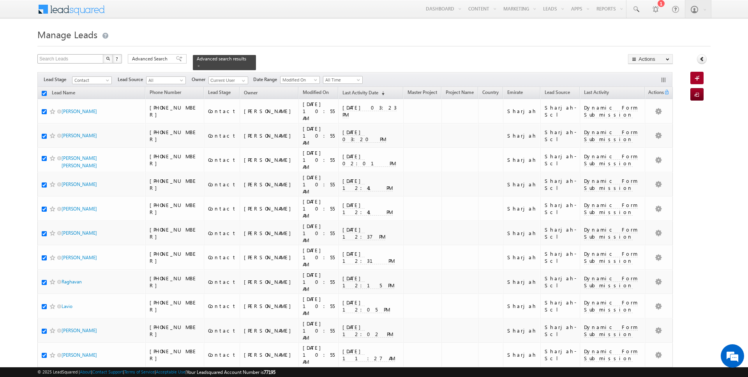
checkbox input "true"
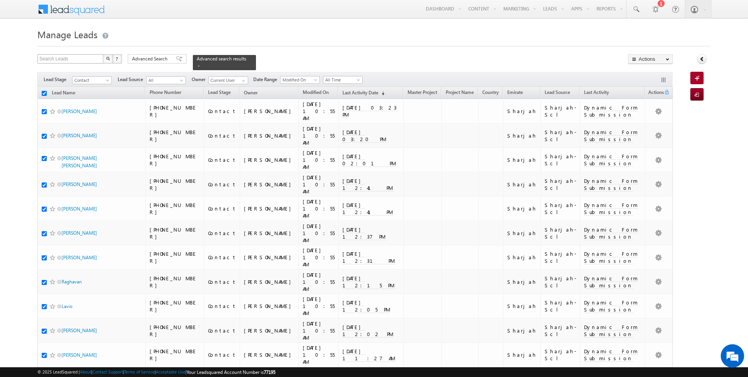
checkbox input "true"
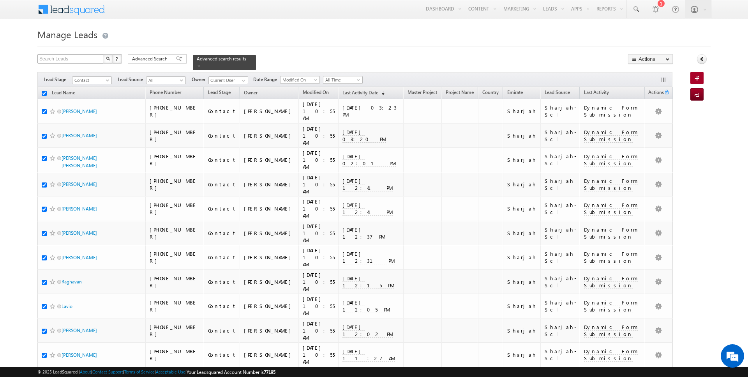
checkbox input "true"
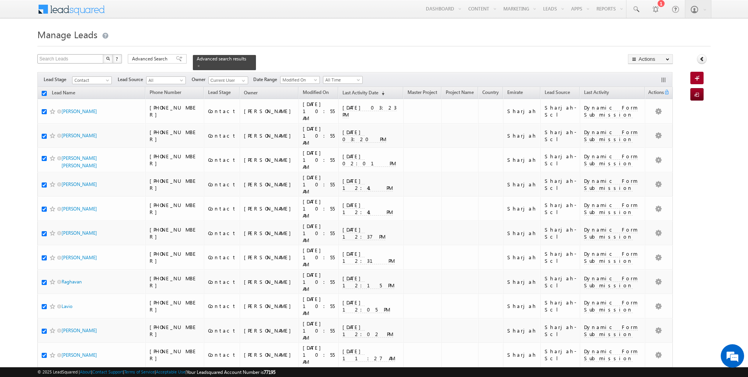
checkbox input "true"
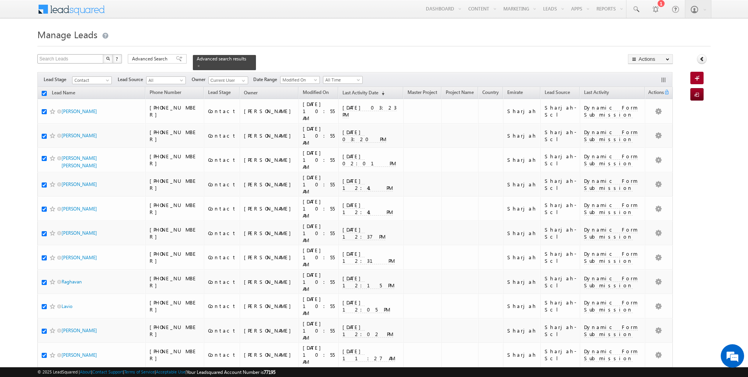
checkbox input "true"
click at [646, 130] on link "Change Owner" at bounding box center [650, 126] width 44 height 9
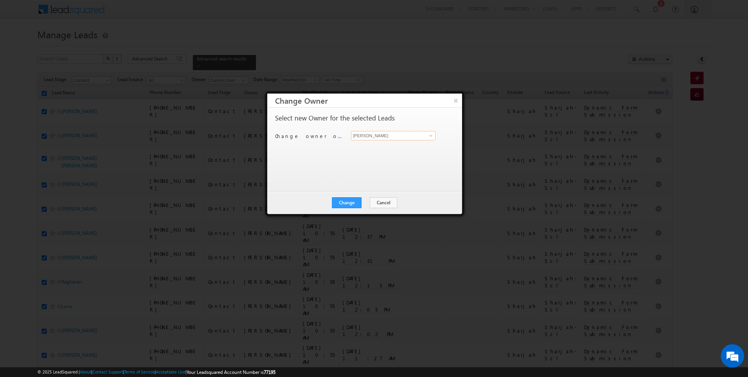
click at [389, 138] on input "[PERSON_NAME]" at bounding box center [393, 135] width 85 height 9
type input "Kartik Sharma"
click at [354, 198] on button "Change" at bounding box center [347, 202] width 30 height 11
click at [372, 202] on button "Close" at bounding box center [365, 202] width 25 height 11
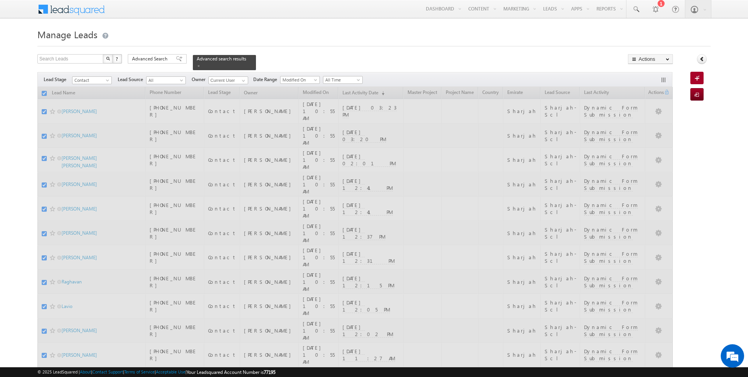
checkbox input "false"
